Goal: Transaction & Acquisition: Obtain resource

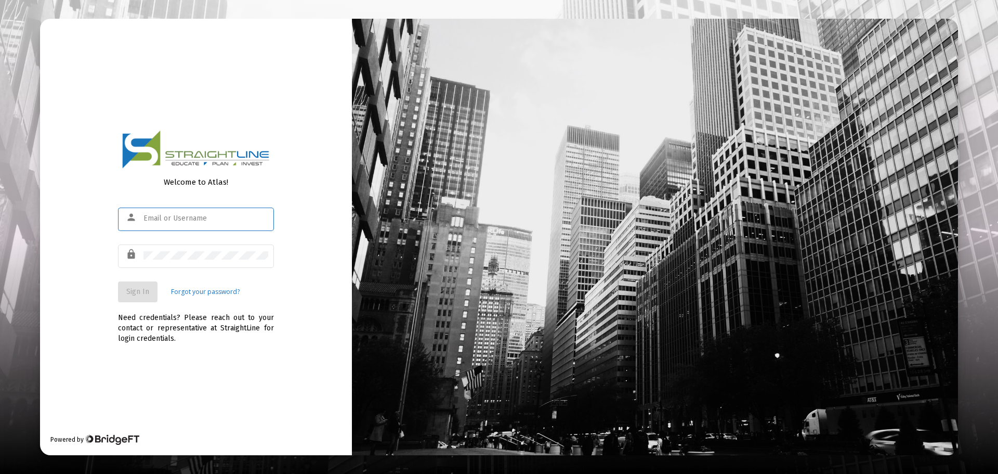
type input "[PERSON_NAME][EMAIL_ADDRESS][DOMAIN_NAME]"
click at [135, 292] on span "Sign In" at bounding box center [137, 291] width 23 height 9
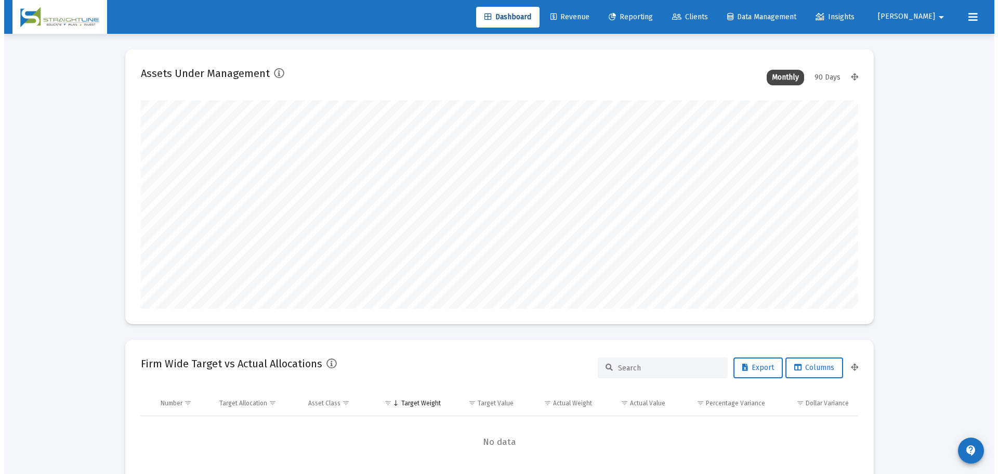
scroll to position [208, 386]
click at [649, 13] on span "Reporting" at bounding box center [627, 16] width 44 height 9
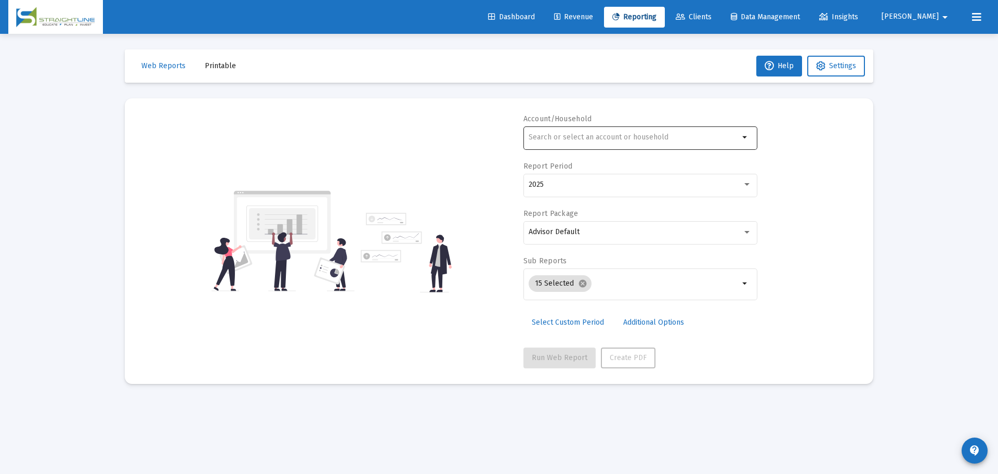
click at [609, 139] on input "text" at bounding box center [634, 137] width 211 height 8
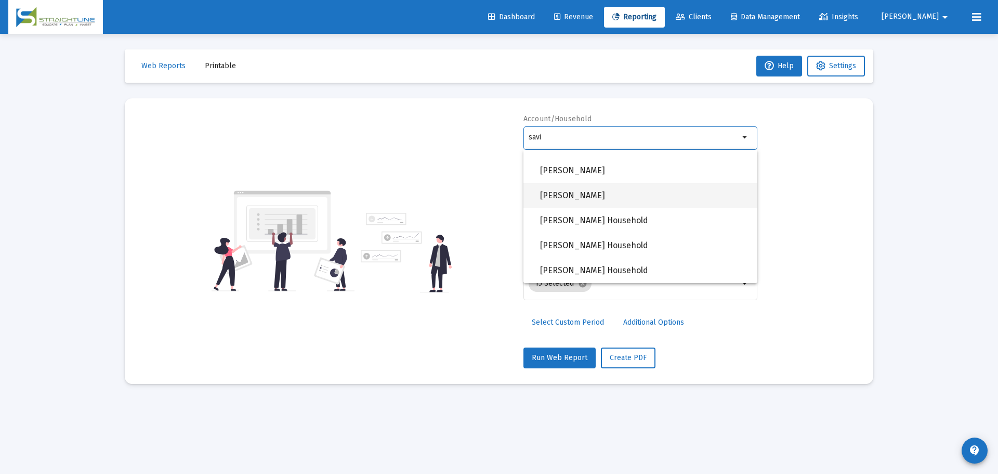
scroll to position [339, 0]
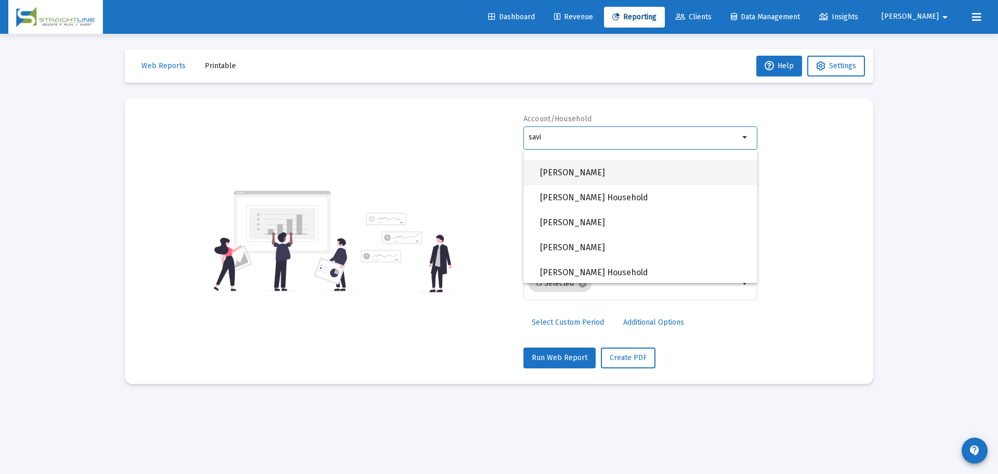
click at [606, 171] on span "[PERSON_NAME]" at bounding box center [644, 172] width 209 height 25
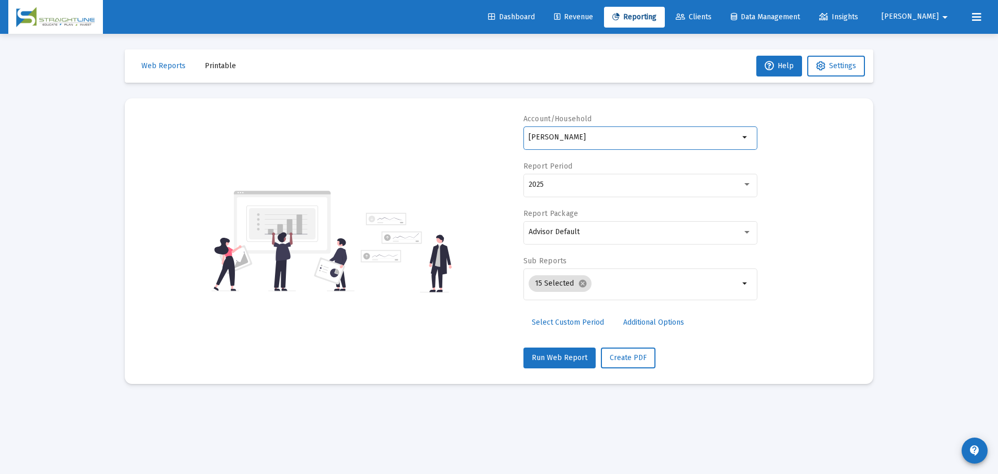
click at [599, 321] on span "Select Custom Period" at bounding box center [568, 322] width 72 height 9
click at [578, 323] on span "Select Standard Period" at bounding box center [570, 322] width 77 height 9
click at [683, 229] on div "Advisor Default" at bounding box center [636, 232] width 214 height 8
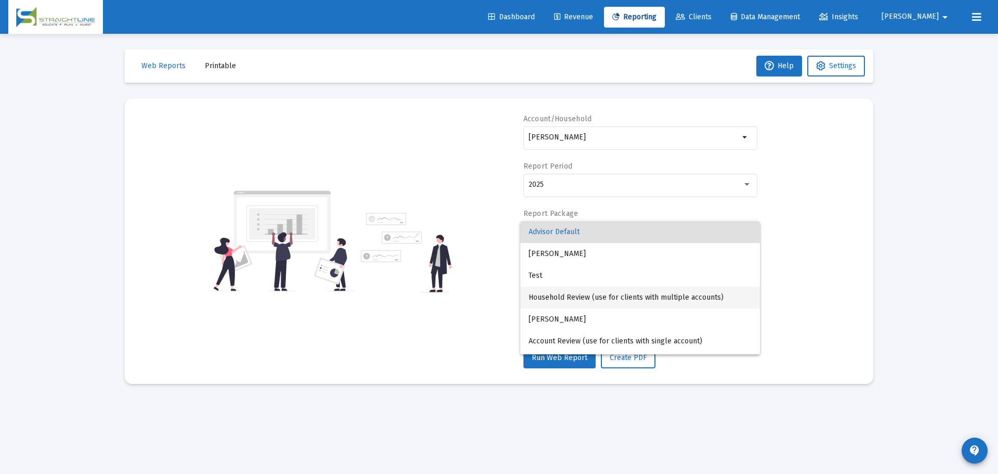
click at [671, 293] on span "Household Review (use for clients with multiple accounts)" at bounding box center [640, 297] width 223 height 22
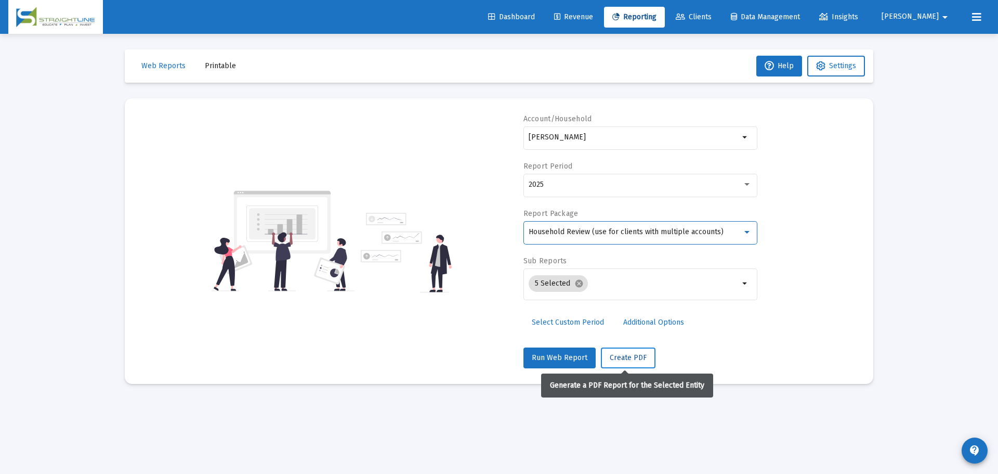
click at [636, 361] on span "Create PDF" at bounding box center [628, 357] width 37 height 9
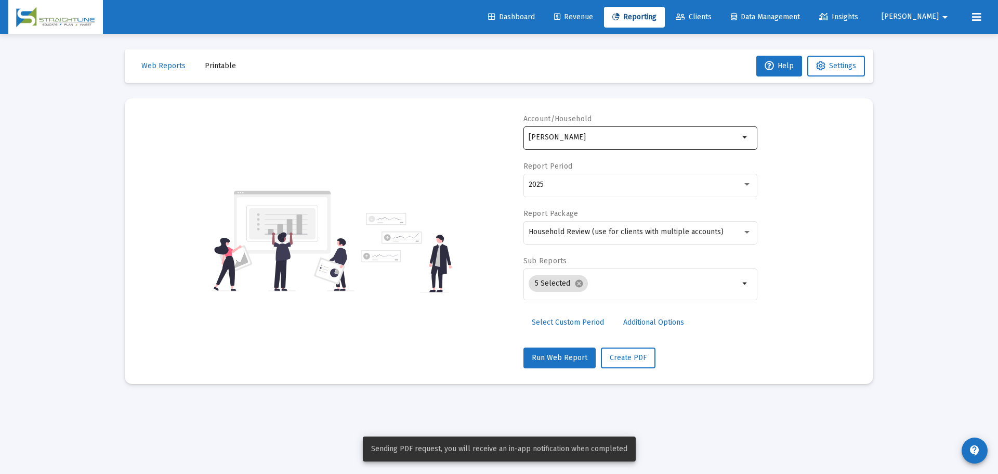
click at [613, 138] on input "[PERSON_NAME]" at bounding box center [634, 137] width 211 height 8
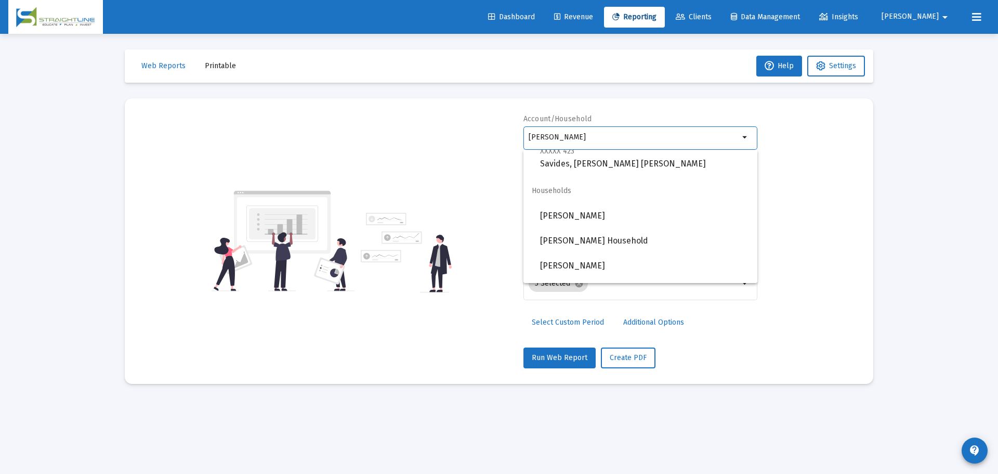
scroll to position [312, 0]
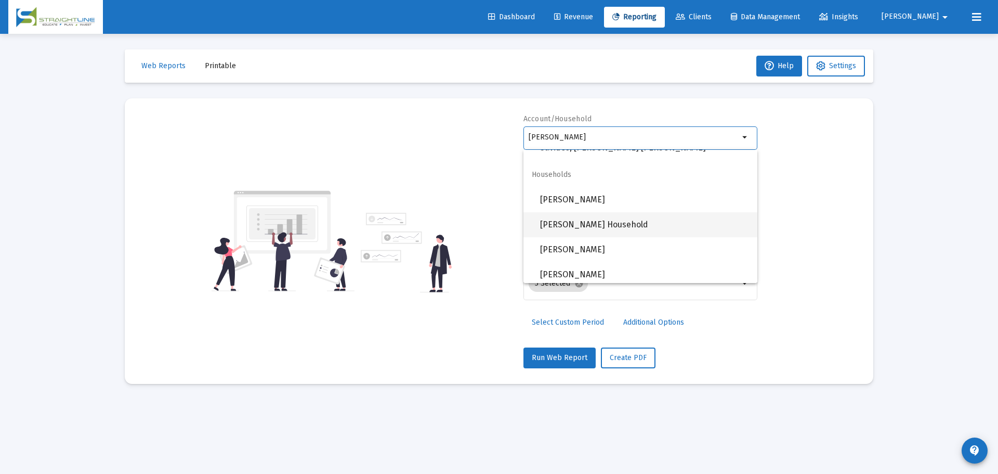
click at [619, 224] on span "[PERSON_NAME] Household" at bounding box center [644, 224] width 209 height 25
type input "[PERSON_NAME] Household"
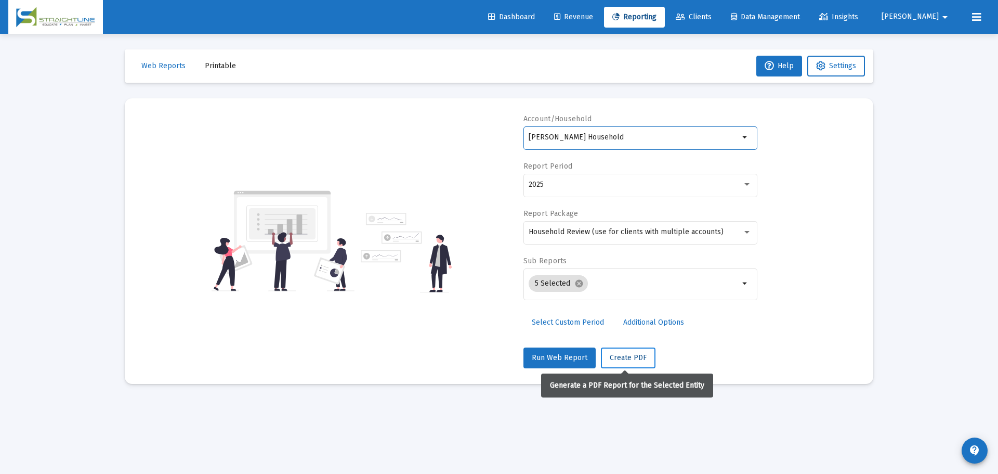
click at [640, 356] on span "Create PDF" at bounding box center [628, 357] width 37 height 9
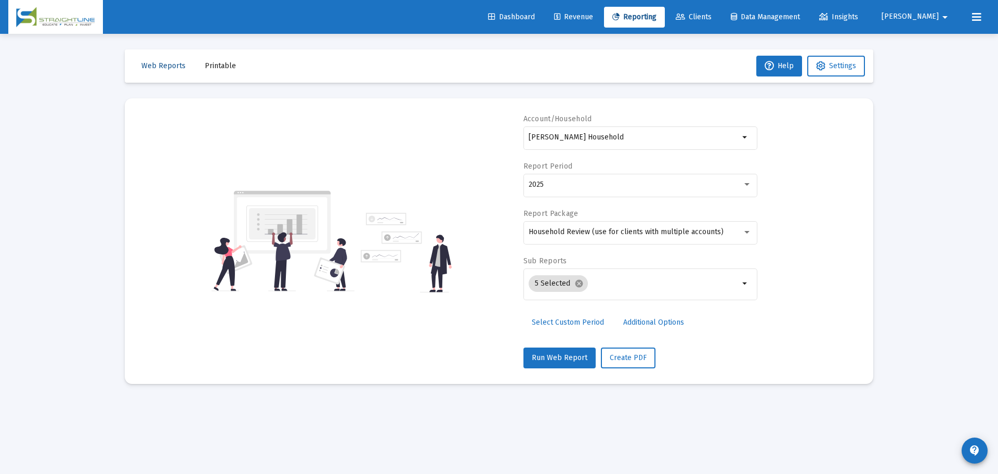
click at [174, 64] on span "Web Reports" at bounding box center [163, 65] width 44 height 9
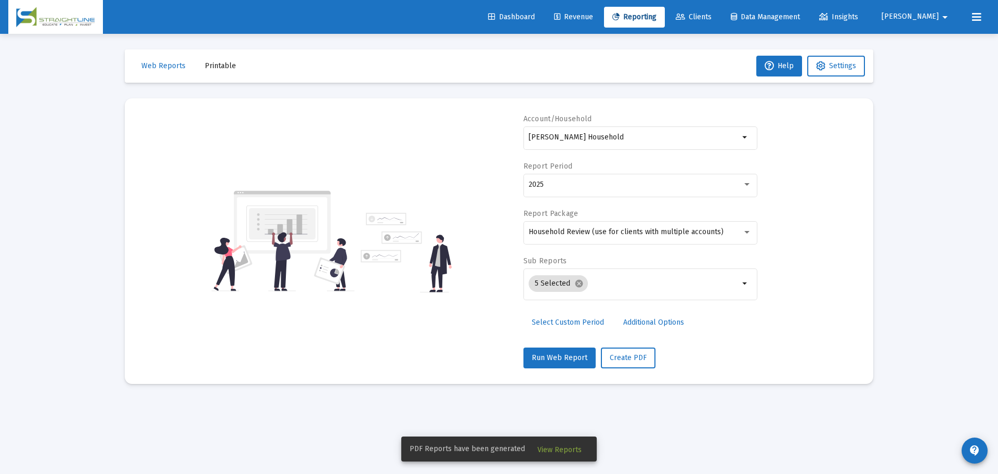
click at [560, 451] on span "View Reports" at bounding box center [560, 449] width 44 height 9
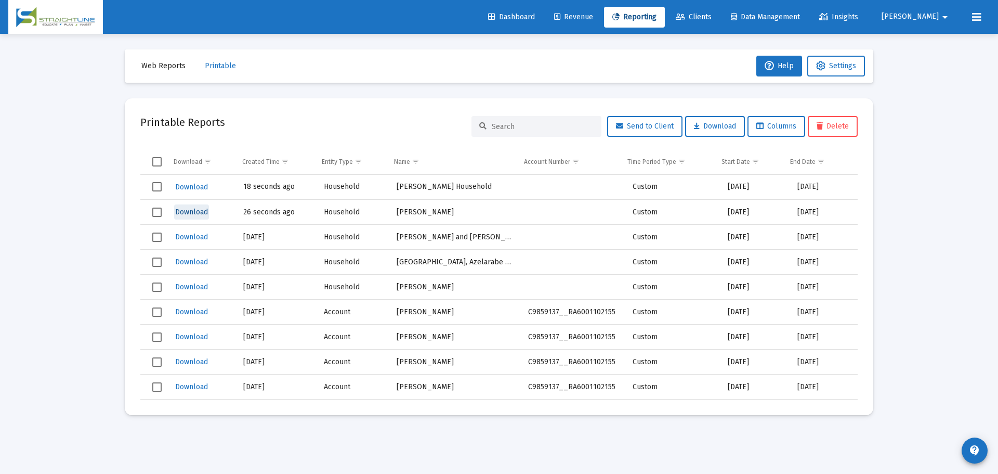
click at [201, 211] on span "Download" at bounding box center [191, 211] width 33 height 9
click at [231, 65] on span "Printable" at bounding box center [220, 65] width 31 height 9
click at [225, 58] on button "Printable" at bounding box center [221, 66] width 48 height 21
click at [657, 18] on span "Reporting" at bounding box center [634, 16] width 44 height 9
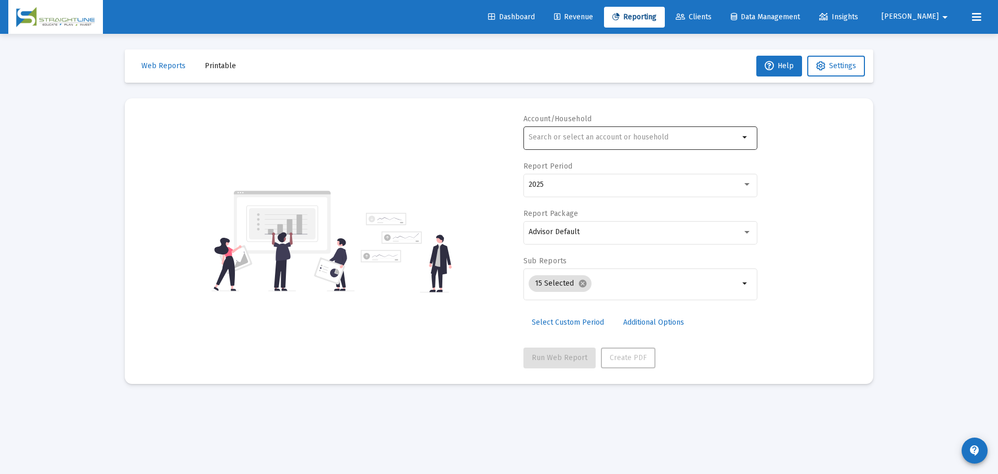
click at [598, 133] on div at bounding box center [634, 136] width 211 height 25
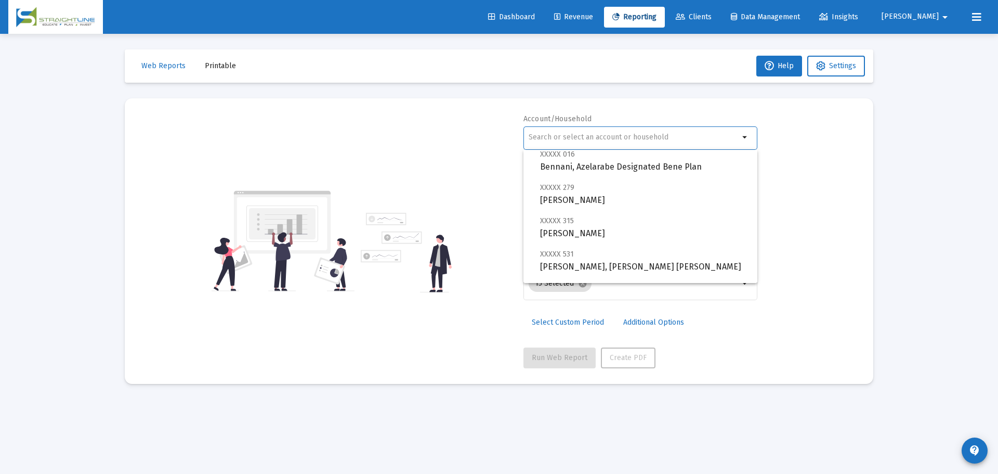
scroll to position [364, 0]
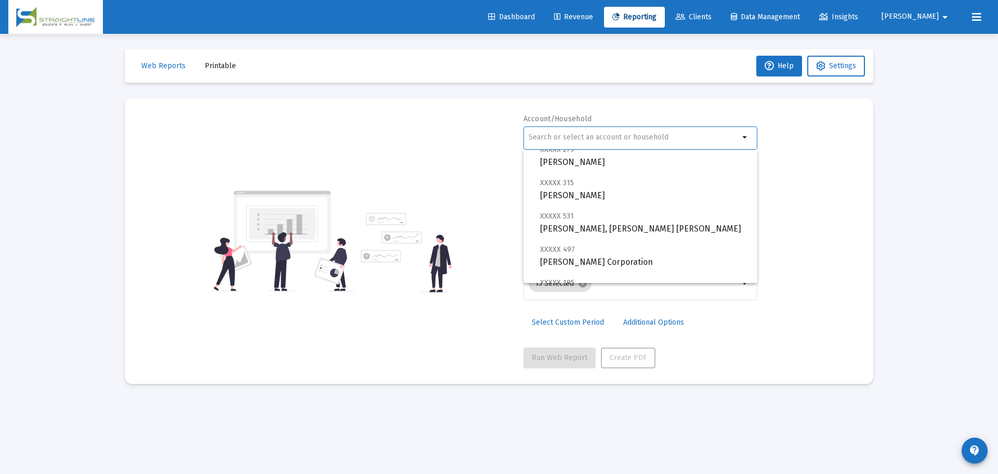
click at [587, 131] on div at bounding box center [634, 136] width 211 height 25
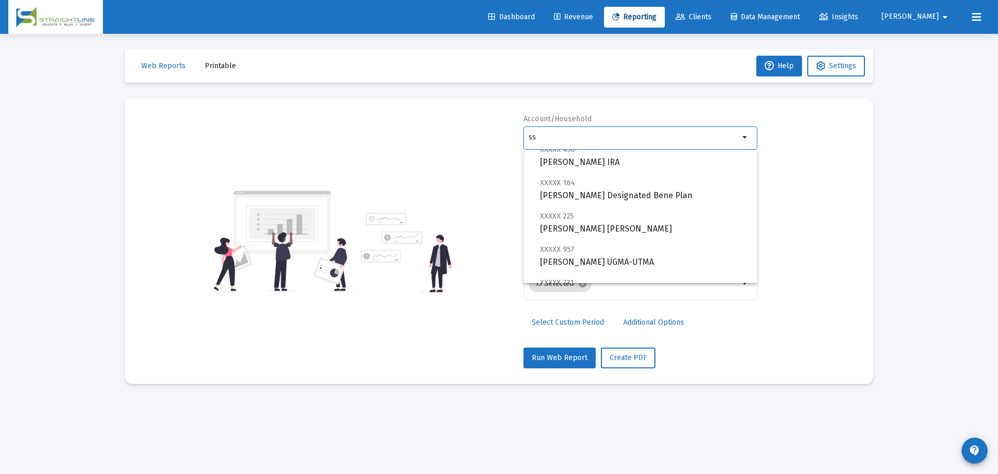
type input "s"
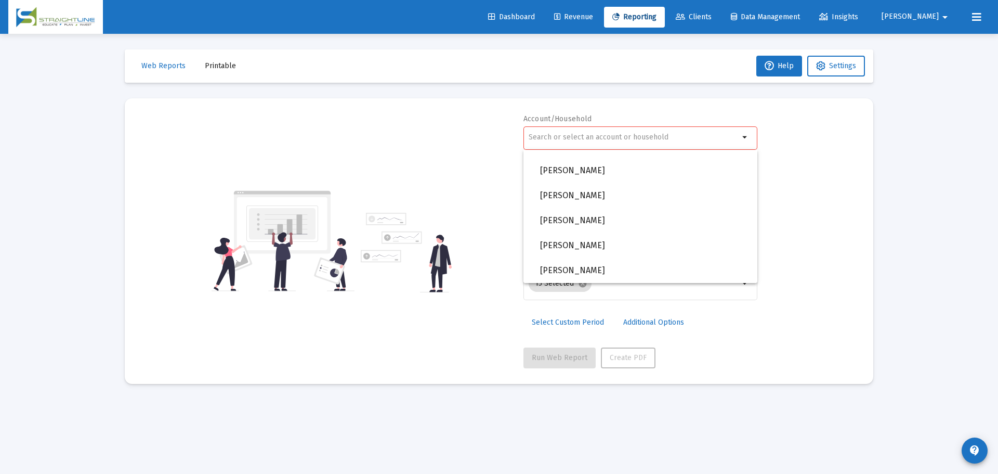
type input "a"
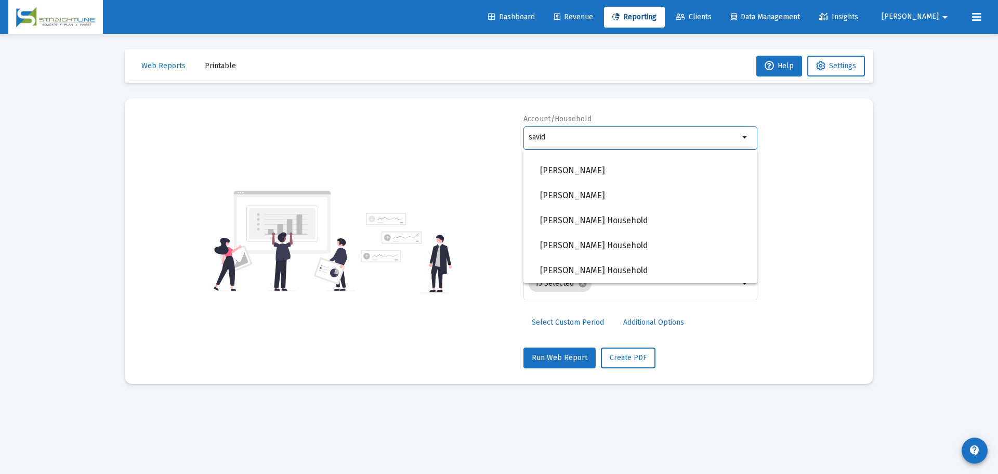
scroll to position [233, 0]
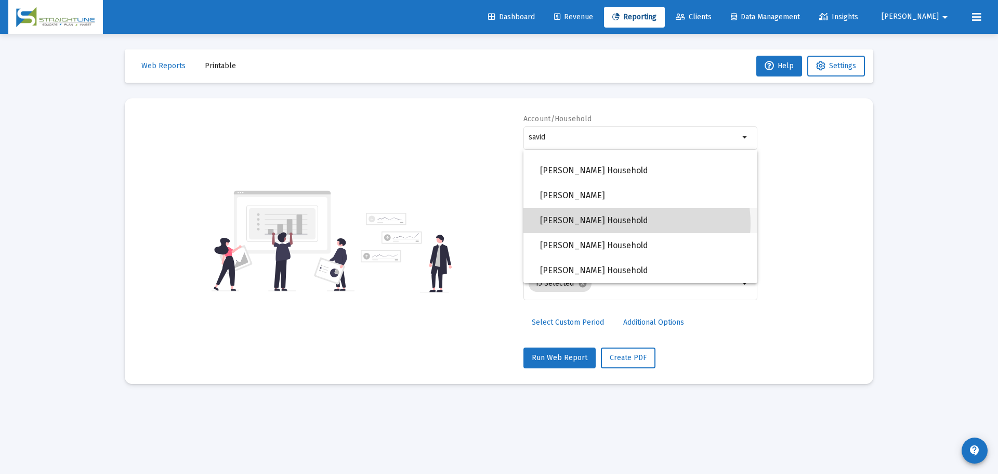
click at [630, 223] on span "[PERSON_NAME] Household" at bounding box center [644, 220] width 209 height 25
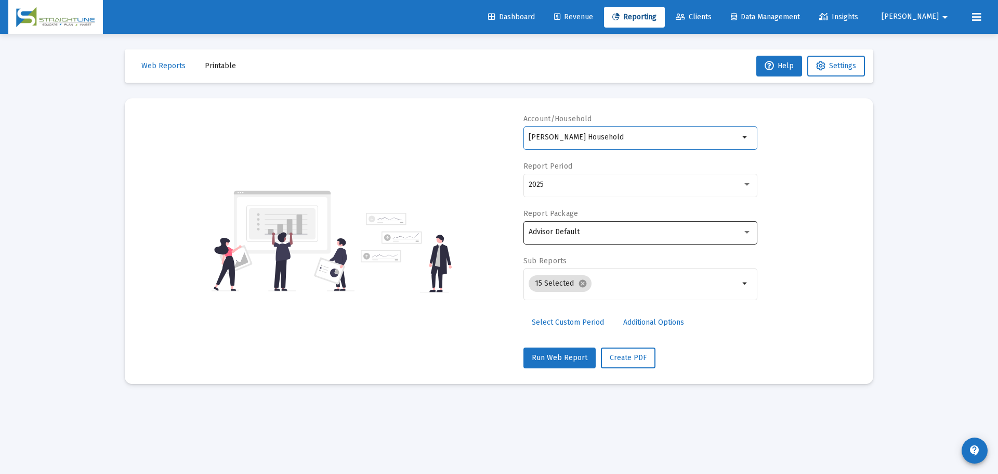
click at [592, 228] on div "Advisor Default" at bounding box center [636, 232] width 214 height 8
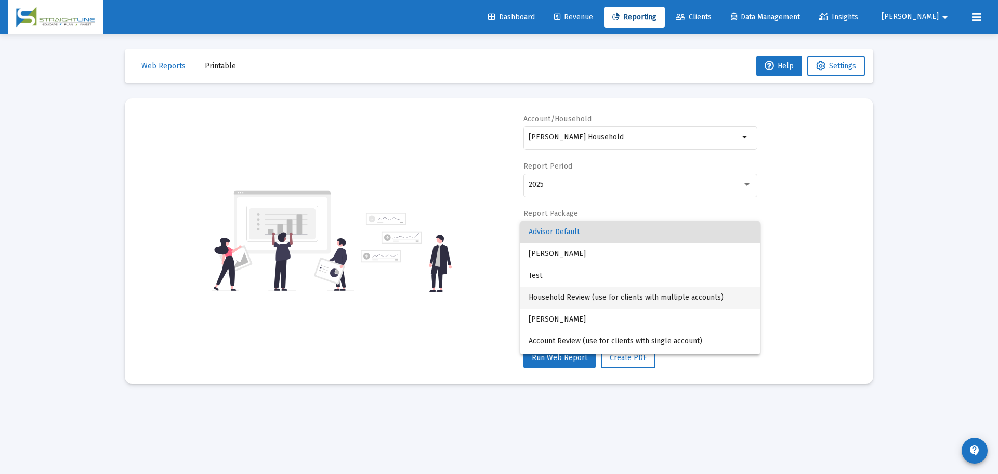
click at [627, 301] on span "Household Review (use for clients with multiple accounts)" at bounding box center [640, 297] width 223 height 22
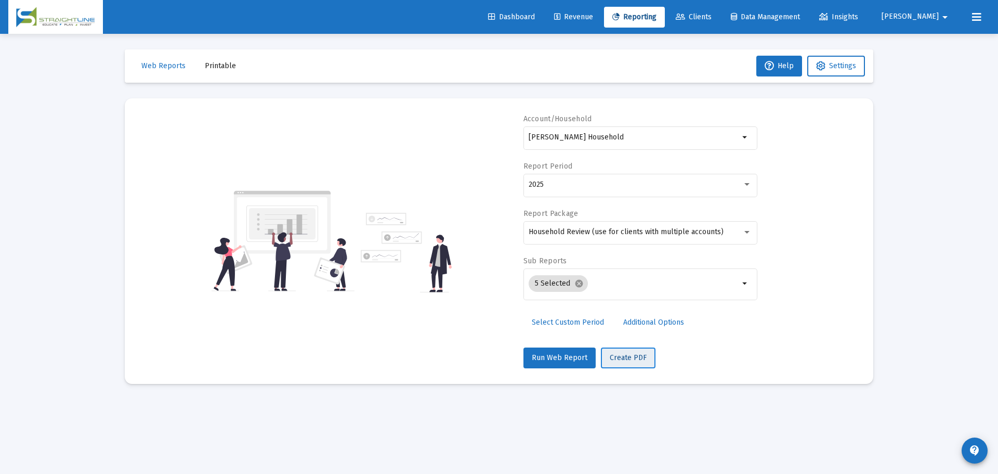
click at [635, 356] on span "Create PDF" at bounding box center [628, 357] width 37 height 9
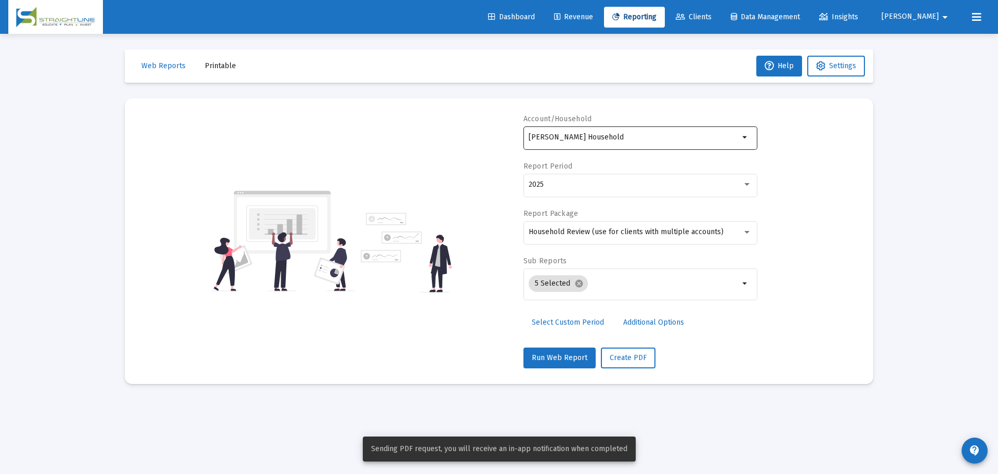
click at [614, 142] on div "[PERSON_NAME] Household" at bounding box center [634, 136] width 211 height 25
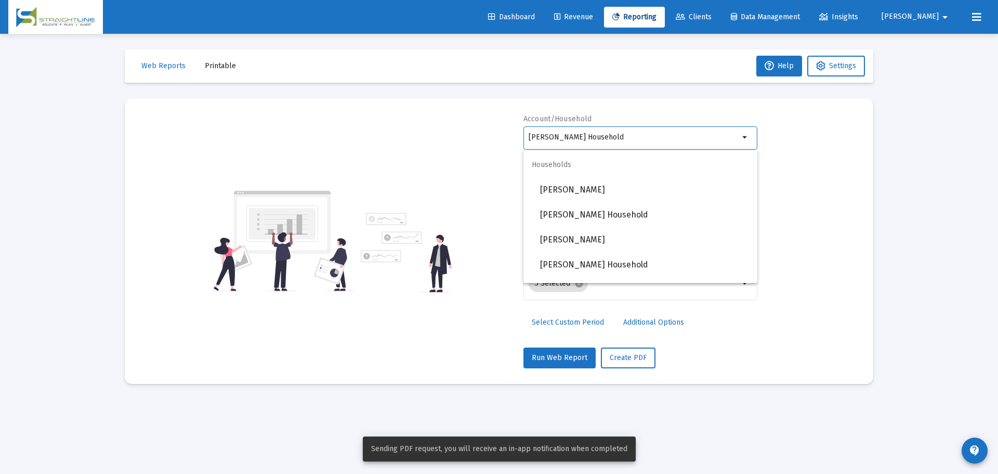
scroll to position [208, 0]
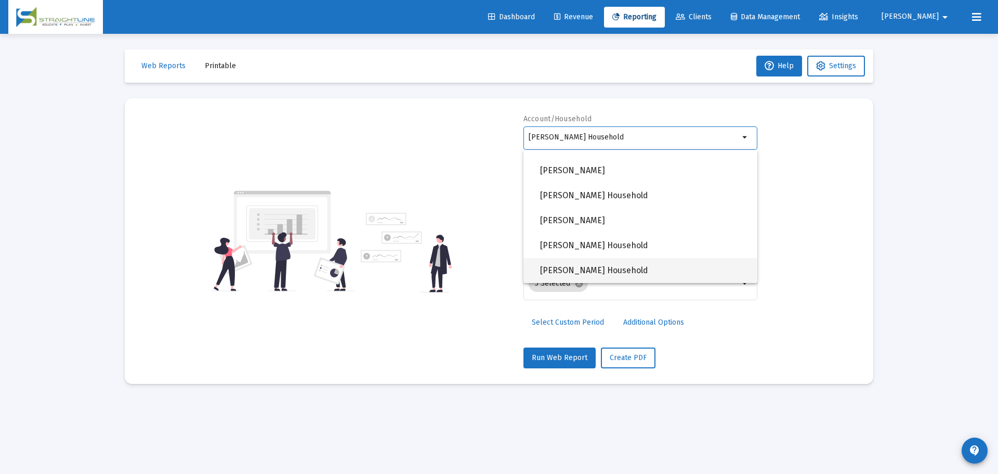
click at [621, 264] on span "[PERSON_NAME] Household" at bounding box center [644, 270] width 209 height 25
type input "[PERSON_NAME] Household"
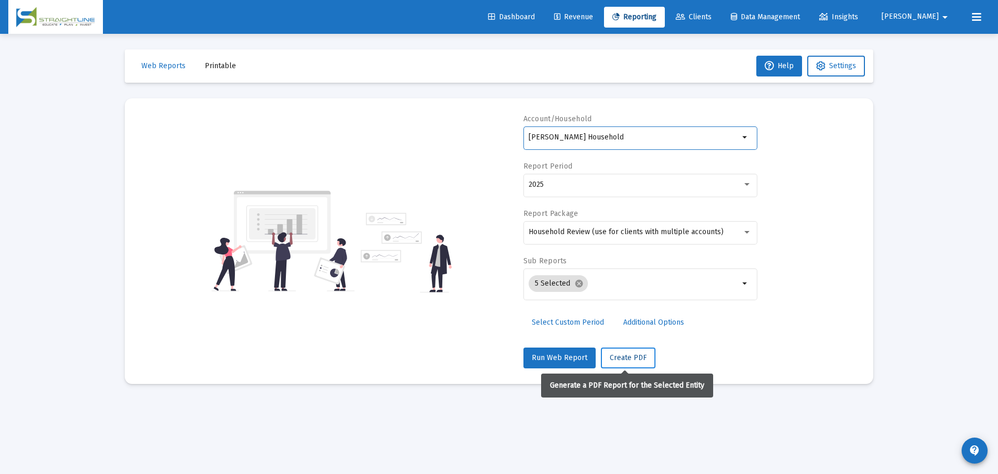
click at [631, 355] on span "Create PDF" at bounding box center [628, 357] width 37 height 9
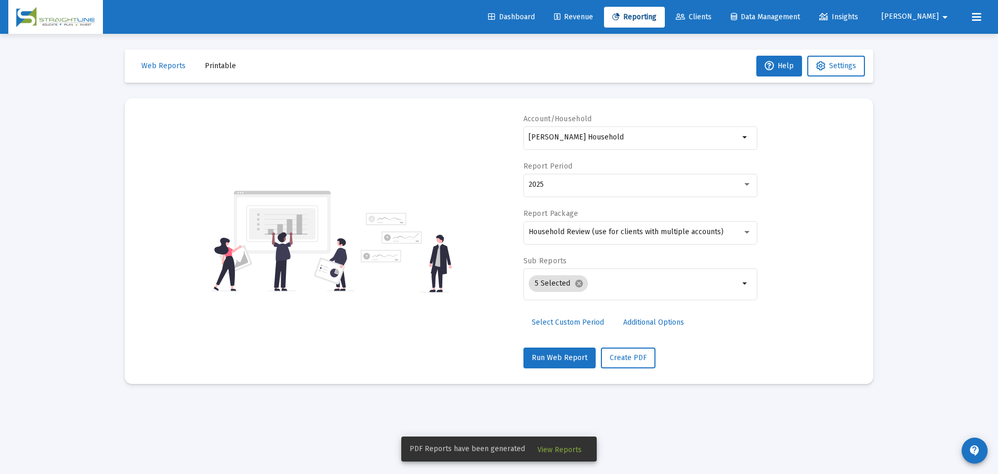
click at [555, 445] on span "View Reports" at bounding box center [560, 449] width 44 height 9
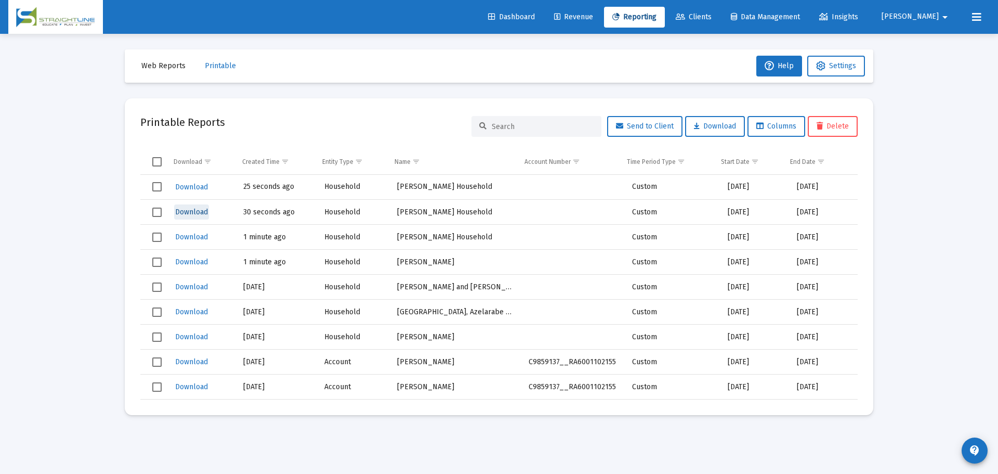
click at [200, 210] on span "Download" at bounding box center [191, 211] width 33 height 9
click at [197, 186] on span "Download" at bounding box center [191, 186] width 33 height 9
